Goal: Task Accomplishment & Management: Check status

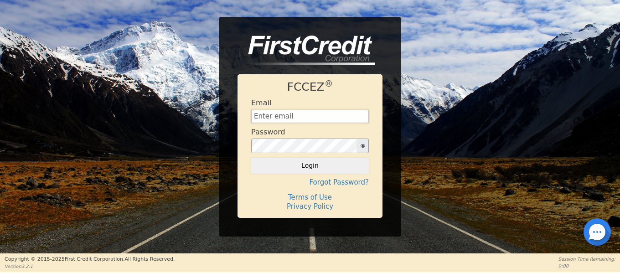
type input "[EMAIL_ADDRESS][DOMAIN_NAME]"
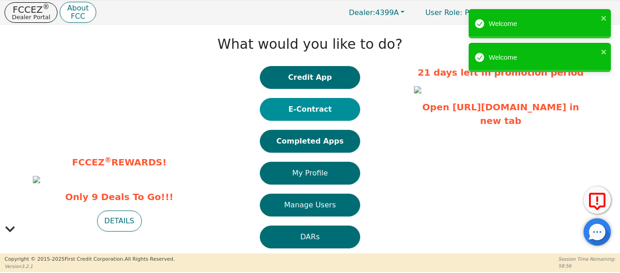
click at [317, 108] on button "E-Contract" at bounding box center [310, 109] width 100 height 23
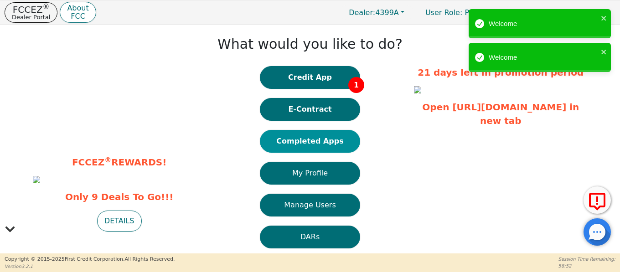
click at [309, 149] on button "Completed Apps" at bounding box center [310, 141] width 100 height 23
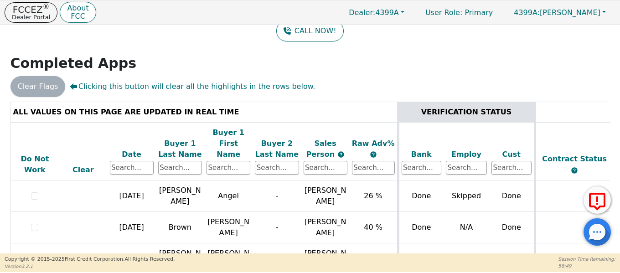
scroll to position [523, 0]
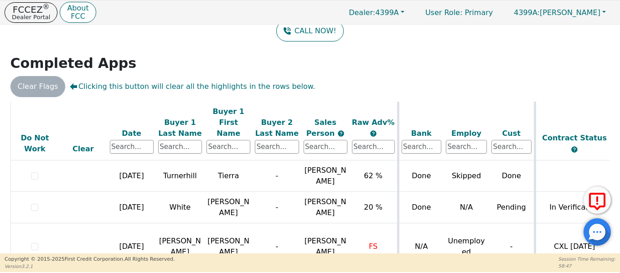
drag, startPoint x: 320, startPoint y: 248, endPoint x: 360, endPoint y: 248, distance: 40.1
click at [360, 248] on div "ALL VALUES ON THIS PAGE ARE UPDATED IN REAL TIME VERIFICATION STATUS Do Not Wor…" at bounding box center [310, 184] width 600 height 164
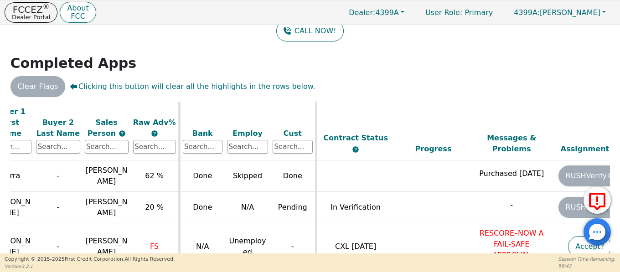
scroll to position [523, 228]
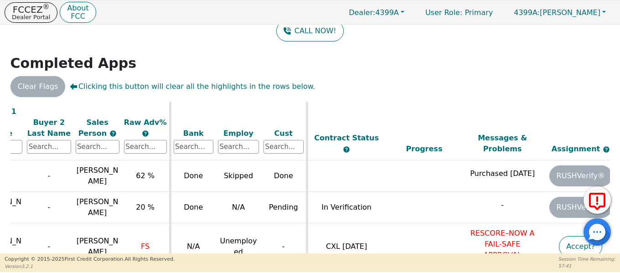
click at [450, 248] on div "ALL VALUES ON THIS PAGE ARE UPDATED IN REAL TIME VERIFICATION STATUS Do Not Wor…" at bounding box center [310, 184] width 600 height 164
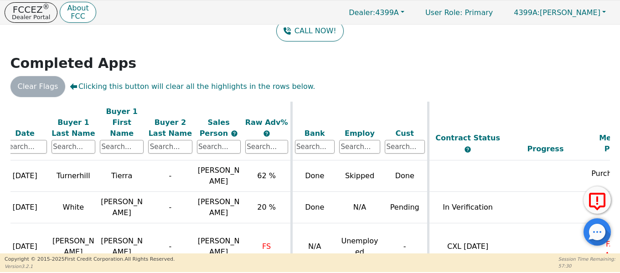
scroll to position [523, 93]
